Goal: Go to known website: Access a specific website the user already knows

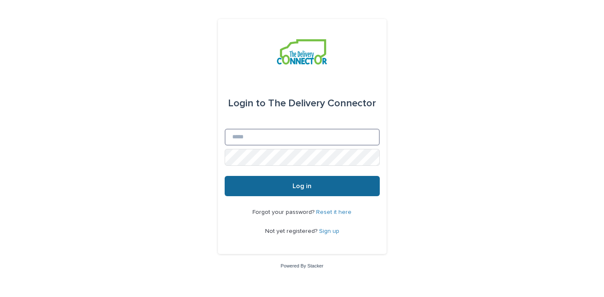
type input "**********"
click at [263, 186] on button "Log in" at bounding box center [302, 186] width 155 height 20
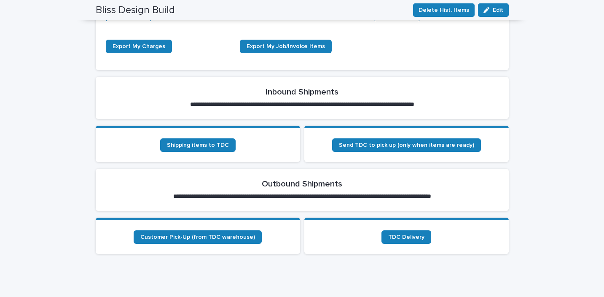
scroll to position [241, 0]
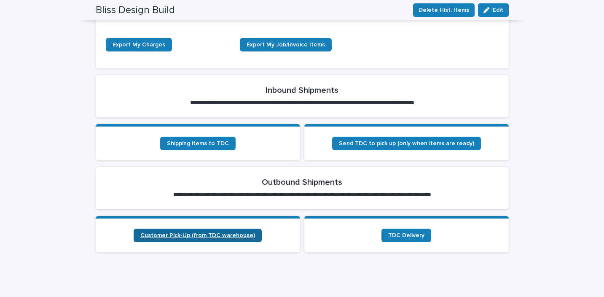
click at [224, 232] on span "Customer Pick-Up (from TDC warehouse)" at bounding box center [197, 235] width 115 height 6
